Goal: Unclear: Browse casually

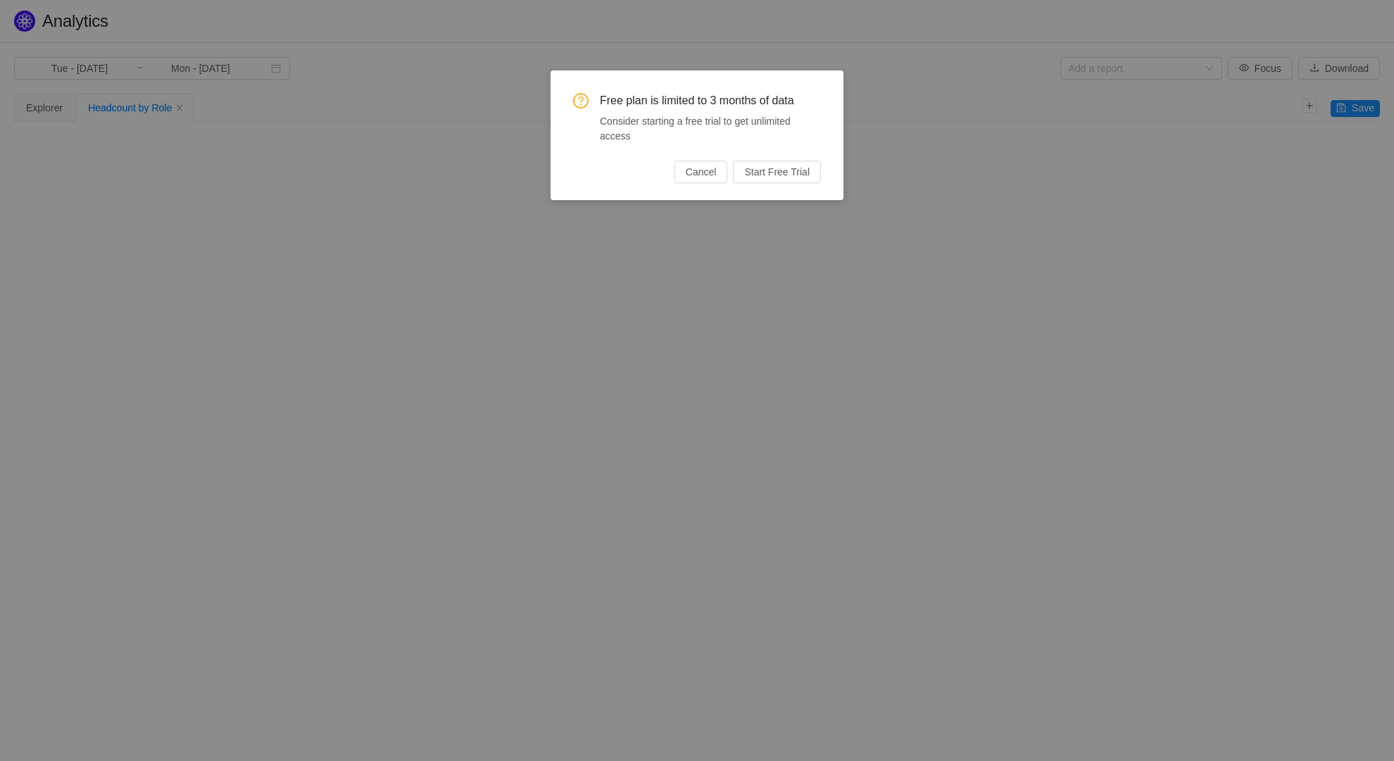
type input "Tue - [DATE]"
type input "Mon - [DATE]"
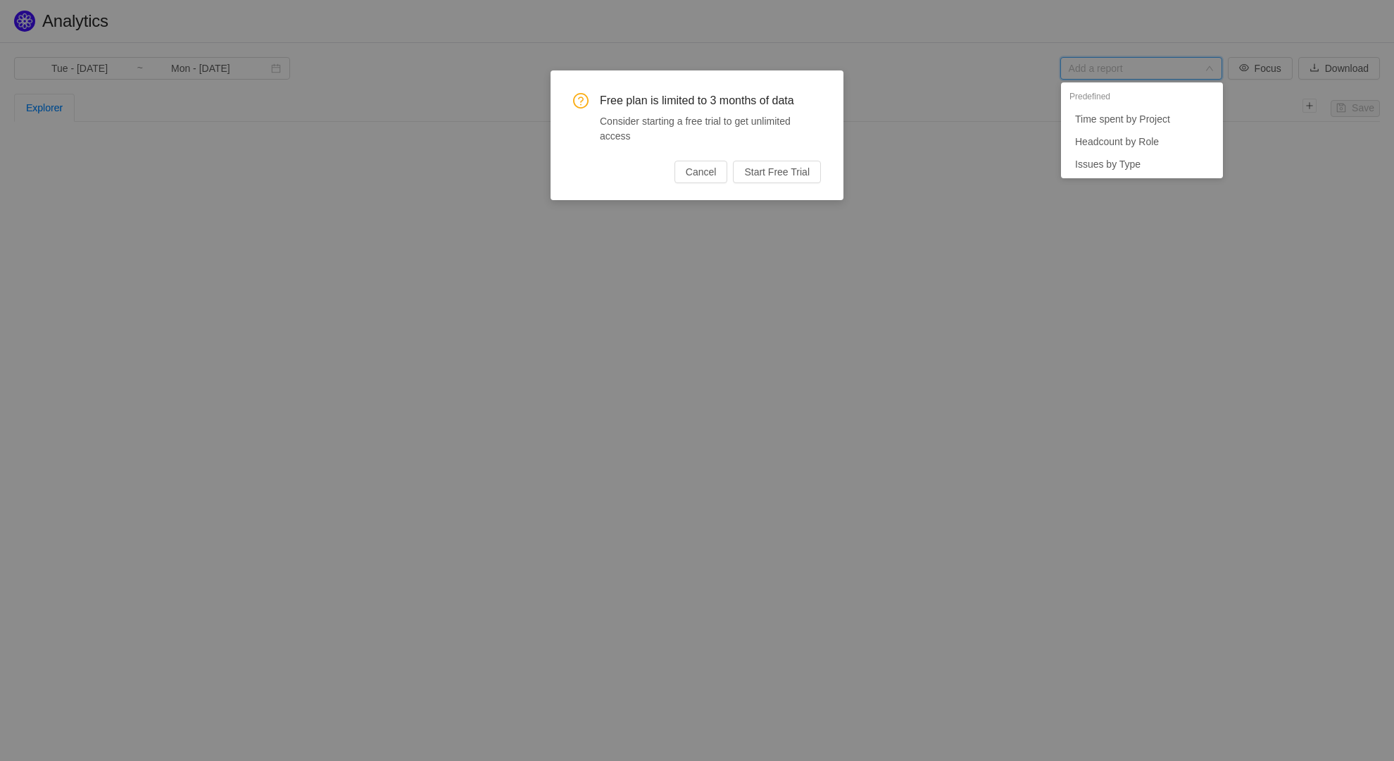
type input "Mon - Jan 01, 2024"
type input "Tue - Dec 31, 2024"
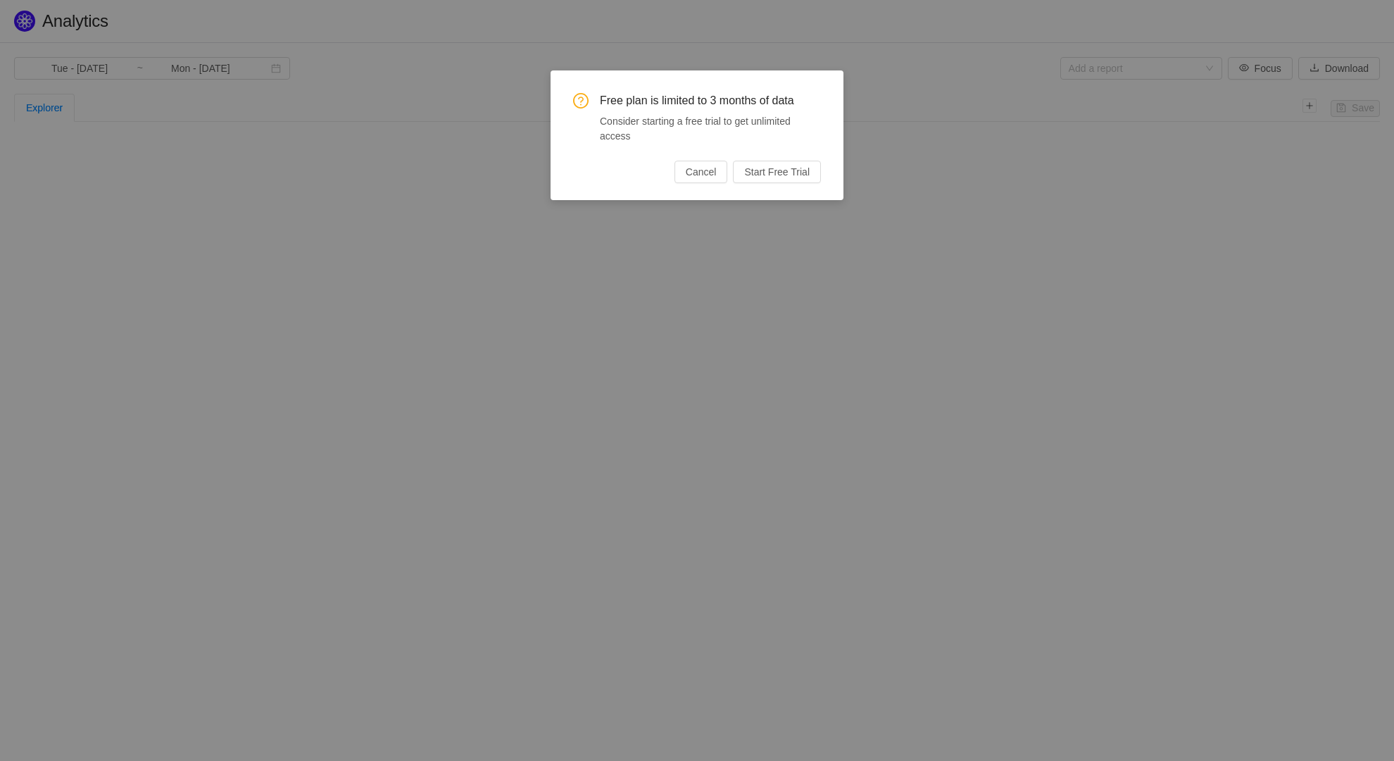
type input "Tue - Apr 01, 2025"
type input "Mon - Jun 30, 2025"
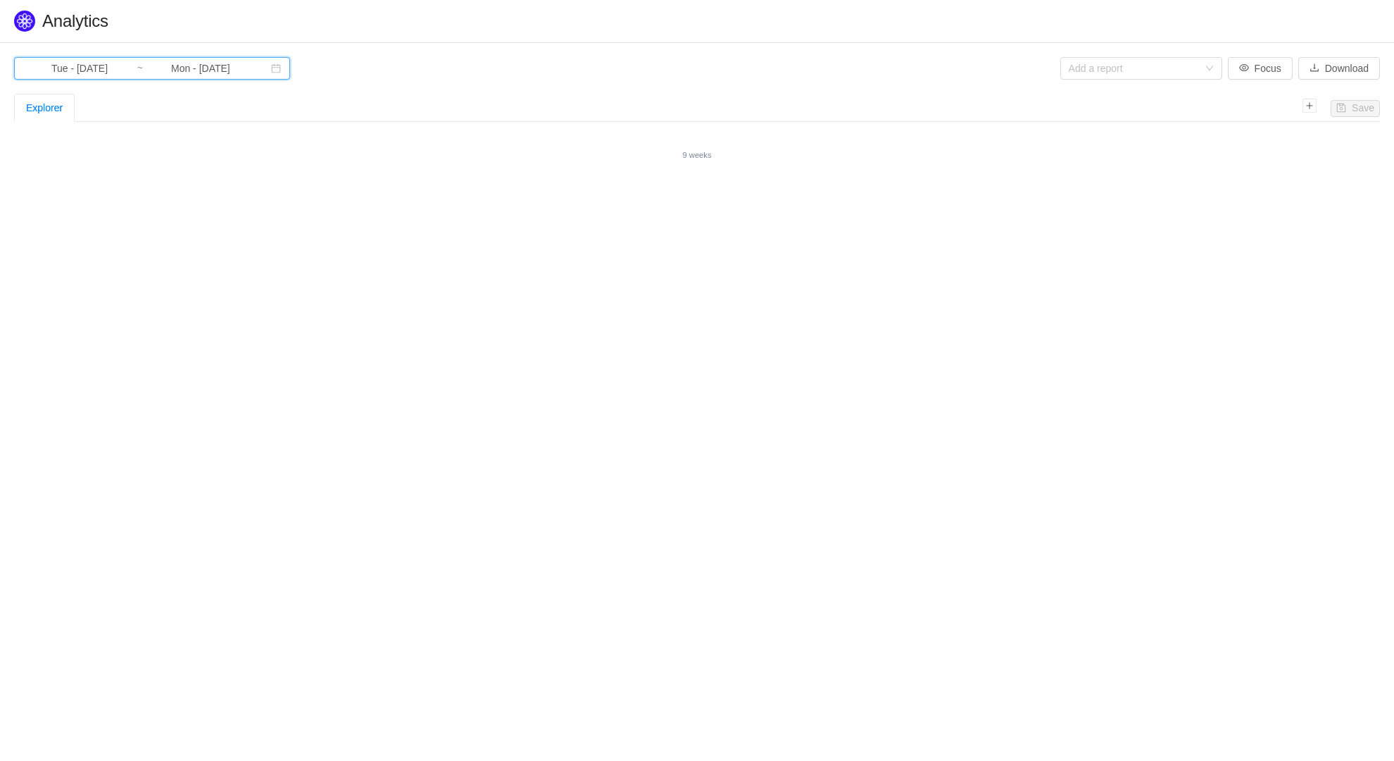
type input "Sat - [DATE]"
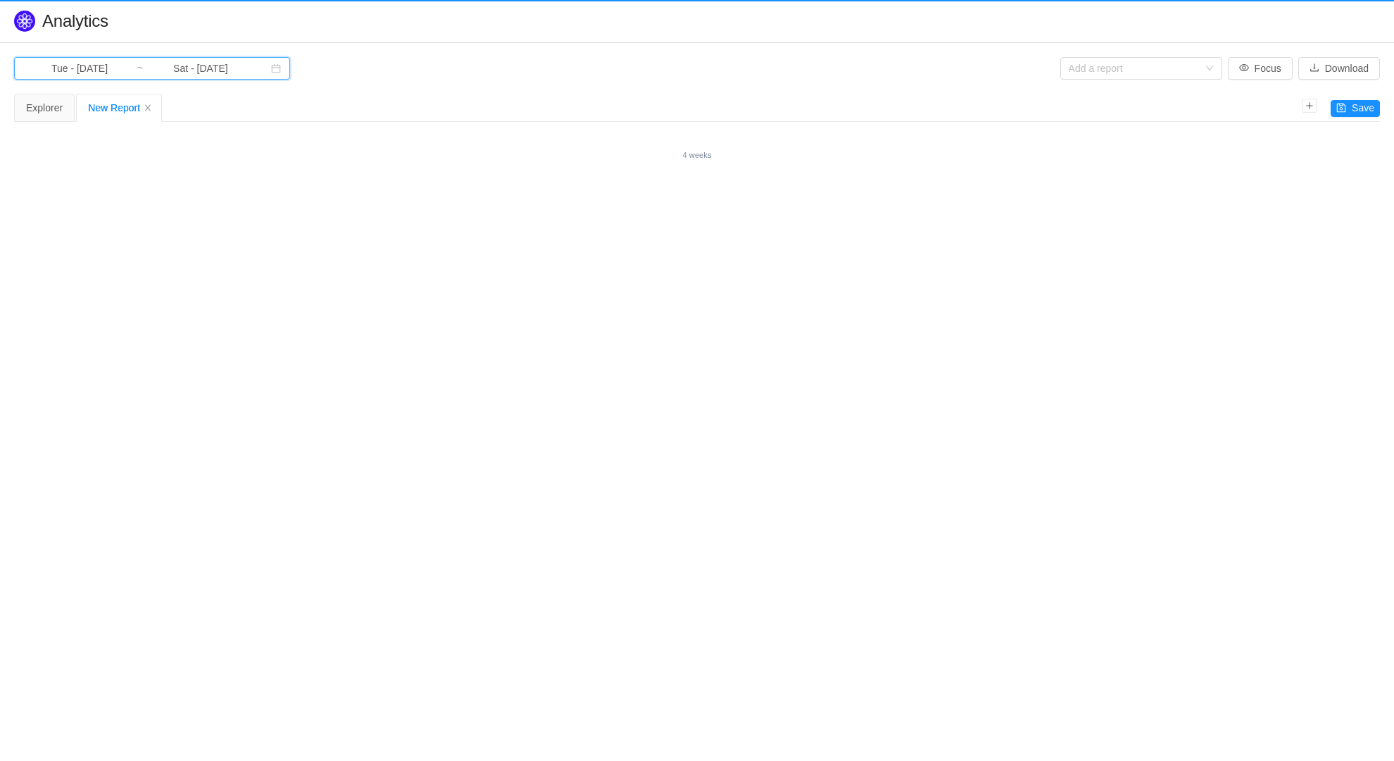
type input "Fri - [DATE]"
type input "Sun - [DATE]"
